Goal: Task Accomplishment & Management: Use online tool/utility

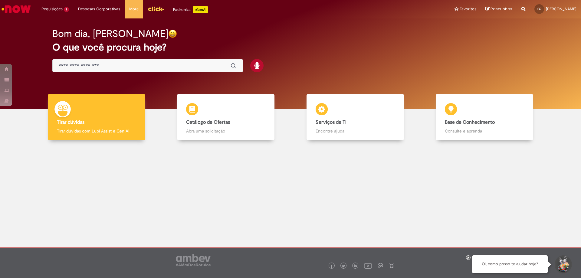
click at [195, 67] on input "Basta digitar aqui" at bounding box center [142, 66] width 166 height 7
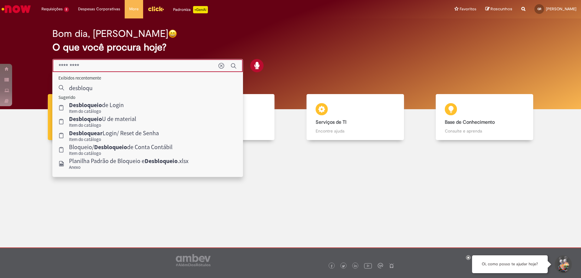
type input "**********"
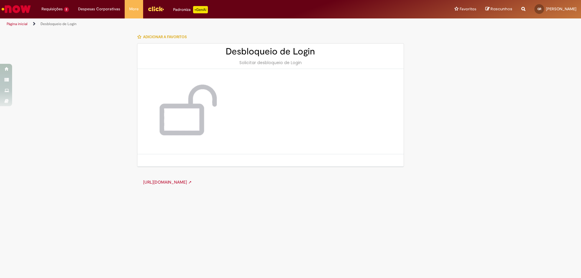
click at [195, 185] on div "[URL][DOMAIN_NAME] ➚" at bounding box center [270, 182] width 267 height 18
click at [192, 184] on link "[URL][DOMAIN_NAME] ➚" at bounding box center [167, 182] width 49 height 5
click at [261, 63] on div "Solicitar desbloqueio de Login" at bounding box center [271, 63] width 254 height 6
click at [202, 115] on img at bounding box center [186, 111] width 73 height 61
click at [192, 183] on link "[URL][DOMAIN_NAME] ➚" at bounding box center [167, 182] width 49 height 5
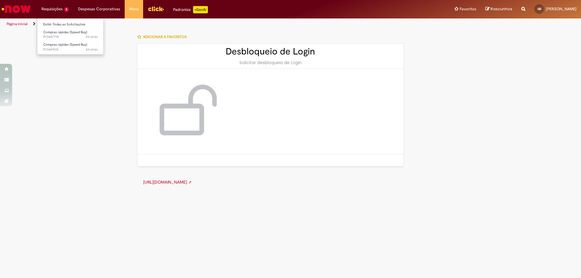
click at [51, 11] on li "Requisições 2 Exibir Todas as Solicitações Compras rápidas (Speed Buy) 2d atrás…" at bounding box center [55, 9] width 37 height 18
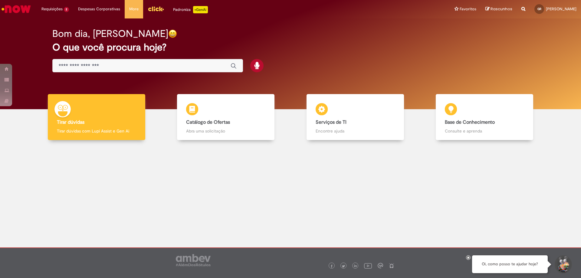
click at [112, 67] on input "Basta digitar aqui" at bounding box center [142, 66] width 166 height 7
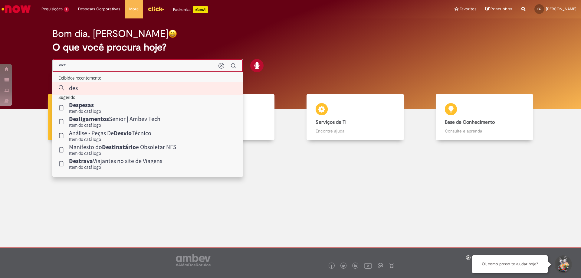
type input "****"
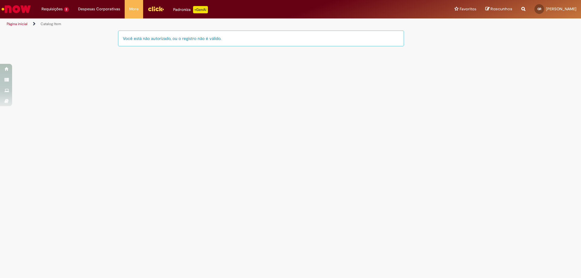
click at [178, 40] on div "Você está não autorizado, ou o registro não é válido." at bounding box center [261, 39] width 286 height 16
click at [14, 24] on link "Página inicial" at bounding box center [17, 24] width 21 height 5
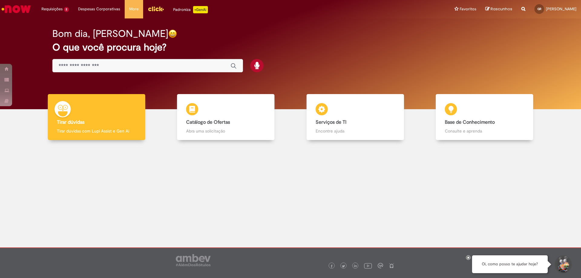
click at [108, 71] on div "Global" at bounding box center [147, 66] width 191 height 14
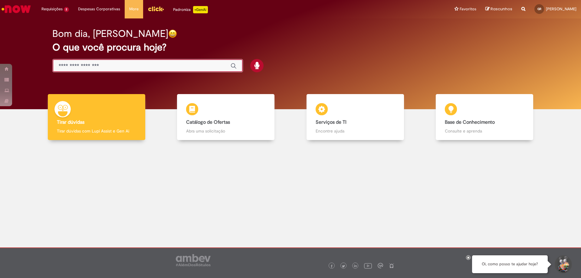
click at [112, 63] on input "Basta digitar aqui" at bounding box center [142, 66] width 166 height 7
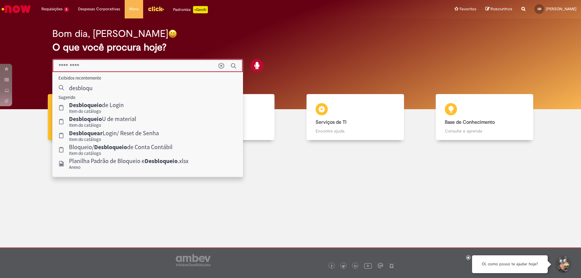
type input "**********"
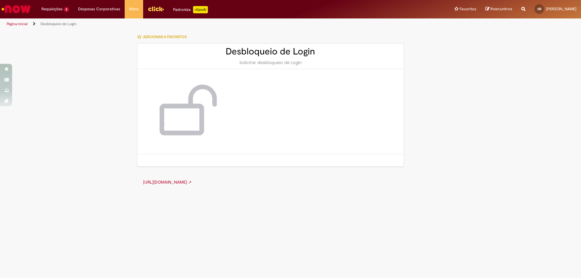
click at [256, 61] on div "Solicitar desbloqueio de Login" at bounding box center [271, 63] width 254 height 6
click at [192, 185] on link "[URL][DOMAIN_NAME] ➚" at bounding box center [167, 182] width 49 height 5
click at [273, 180] on div "[URL][DOMAIN_NAME] ➚" at bounding box center [270, 182] width 267 height 18
drag, startPoint x: 263, startPoint y: 184, endPoint x: 138, endPoint y: 179, distance: 124.9
click at [138, 179] on div "[URL][DOMAIN_NAME] ➚" at bounding box center [270, 182] width 267 height 18
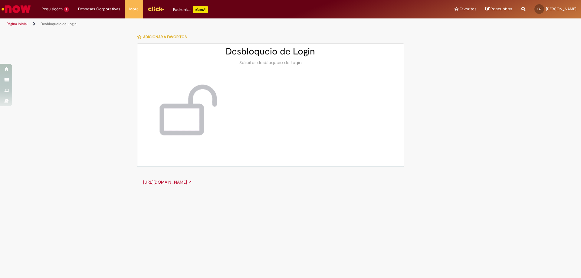
copy link "[URL][DOMAIN_NAME] ➚"
click at [231, 68] on div "Desbloqueio de Login Solicitar desbloqueio de Login" at bounding box center [270, 56] width 266 height 25
click at [20, 22] on link "Página inicial" at bounding box center [17, 24] width 21 height 5
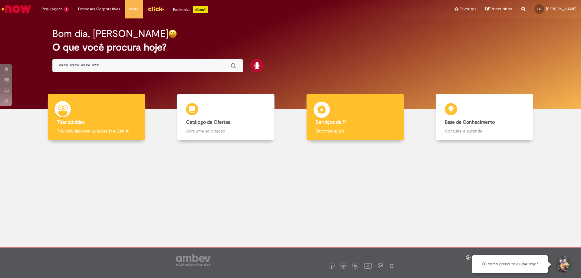
click at [396, 114] on div "Serviços de TI Serviços de TI Encontre ajuda" at bounding box center [356, 117] width 98 height 46
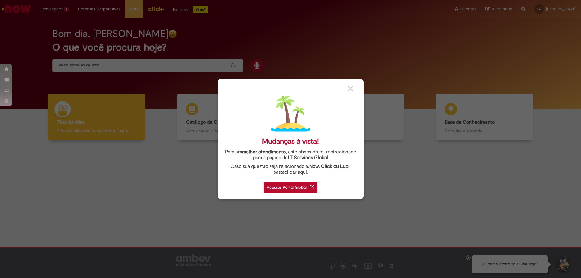
click at [296, 188] on div "Acessar Portal Global" at bounding box center [291, 188] width 54 height 12
